Goal: Information Seeking & Learning: Learn about a topic

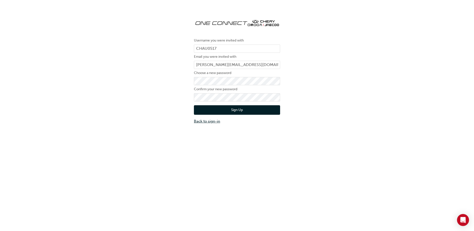
click at [201, 122] on link "Back to sign-in" at bounding box center [237, 122] width 86 height 6
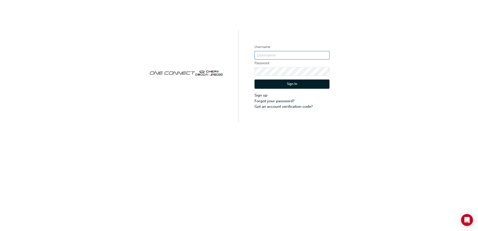
type input "CHAU0517"
click at [286, 85] on button "Sign In" at bounding box center [292, 85] width 75 height 10
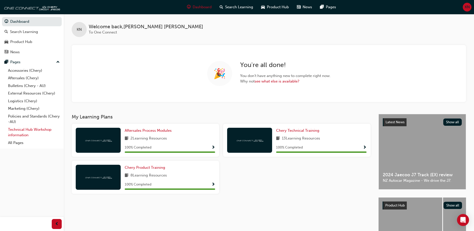
click at [20, 133] on link "Technical Hub Workshop information" at bounding box center [34, 132] width 56 height 13
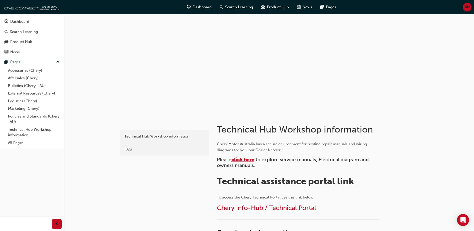
click at [253, 159] on span "click here" at bounding box center [243, 160] width 23 height 6
